Goal: Answer question/provide support

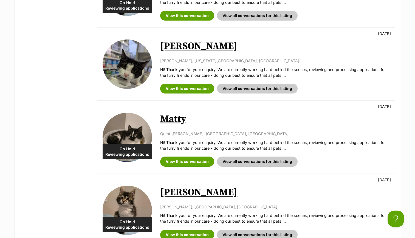
scroll to position [301, 0]
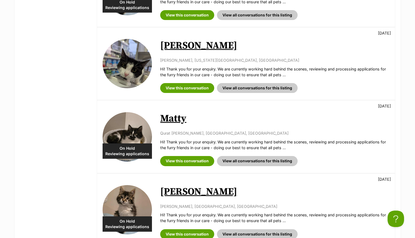
click at [145, 129] on img at bounding box center [127, 136] width 49 height 49
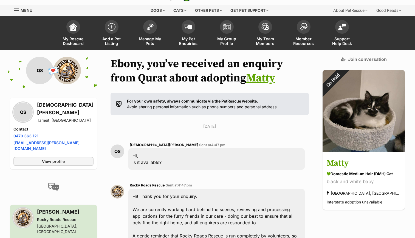
scroll to position [12, 0]
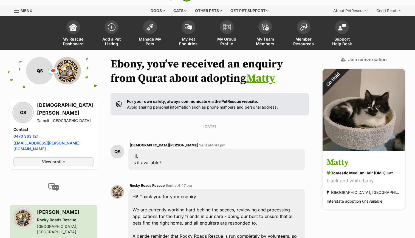
click at [371, 116] on img at bounding box center [364, 110] width 82 height 82
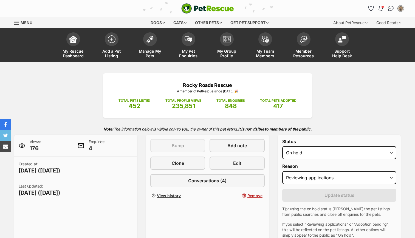
select select "reviewing_applications"
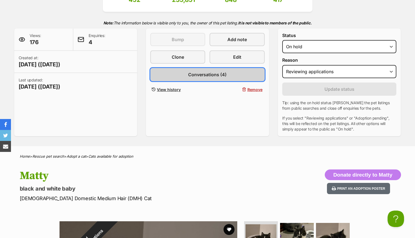
click at [217, 77] on span "Conversations (4)" at bounding box center [207, 74] width 38 height 7
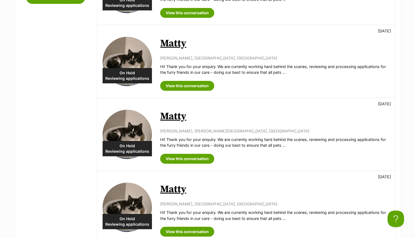
scroll to position [252, 0]
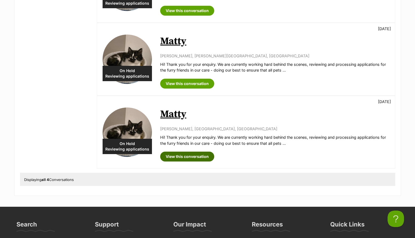
click at [187, 157] on link "View this conversation" at bounding box center [187, 157] width 54 height 10
